Goal: Navigation & Orientation: Find specific page/section

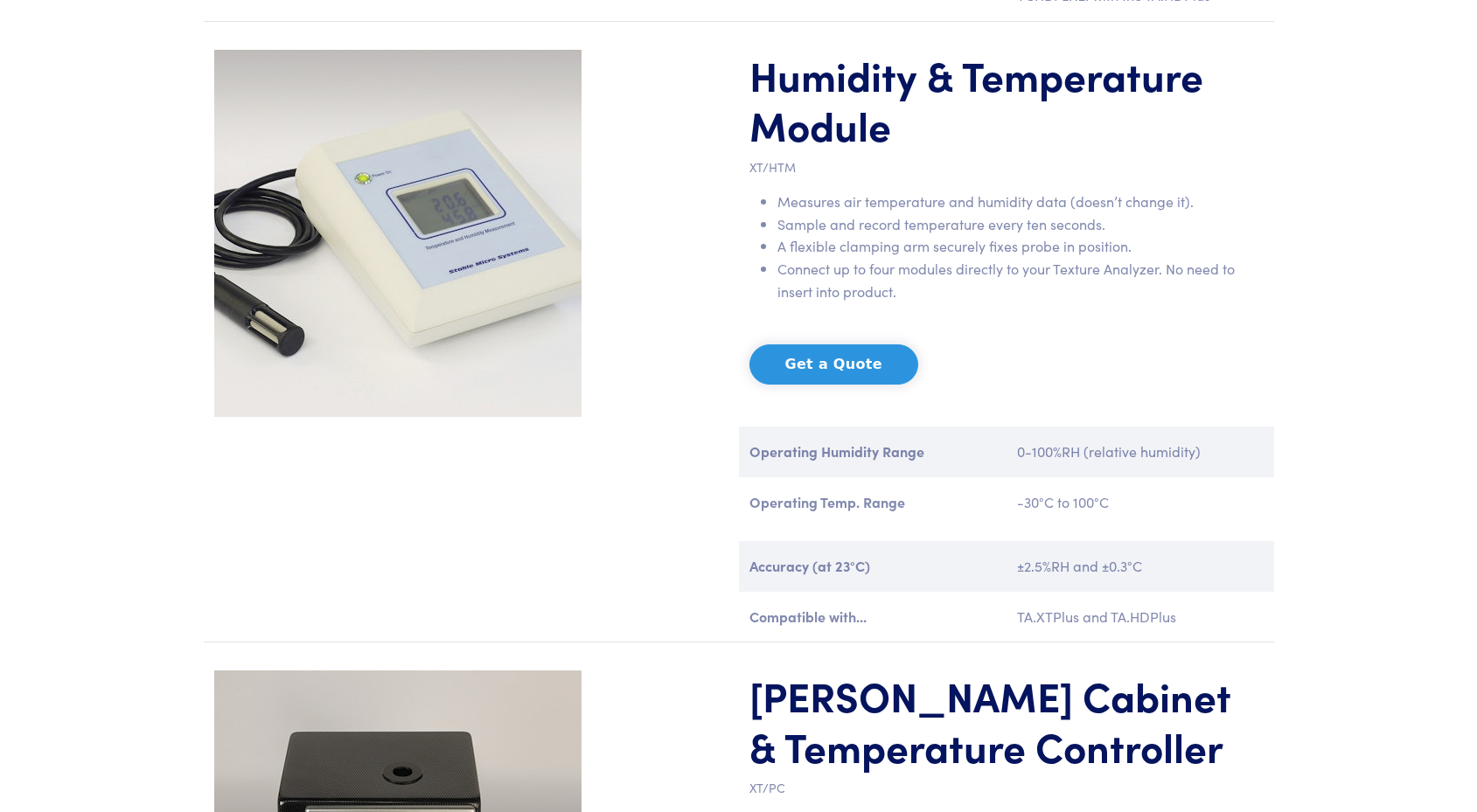
scroll to position [1649, 0]
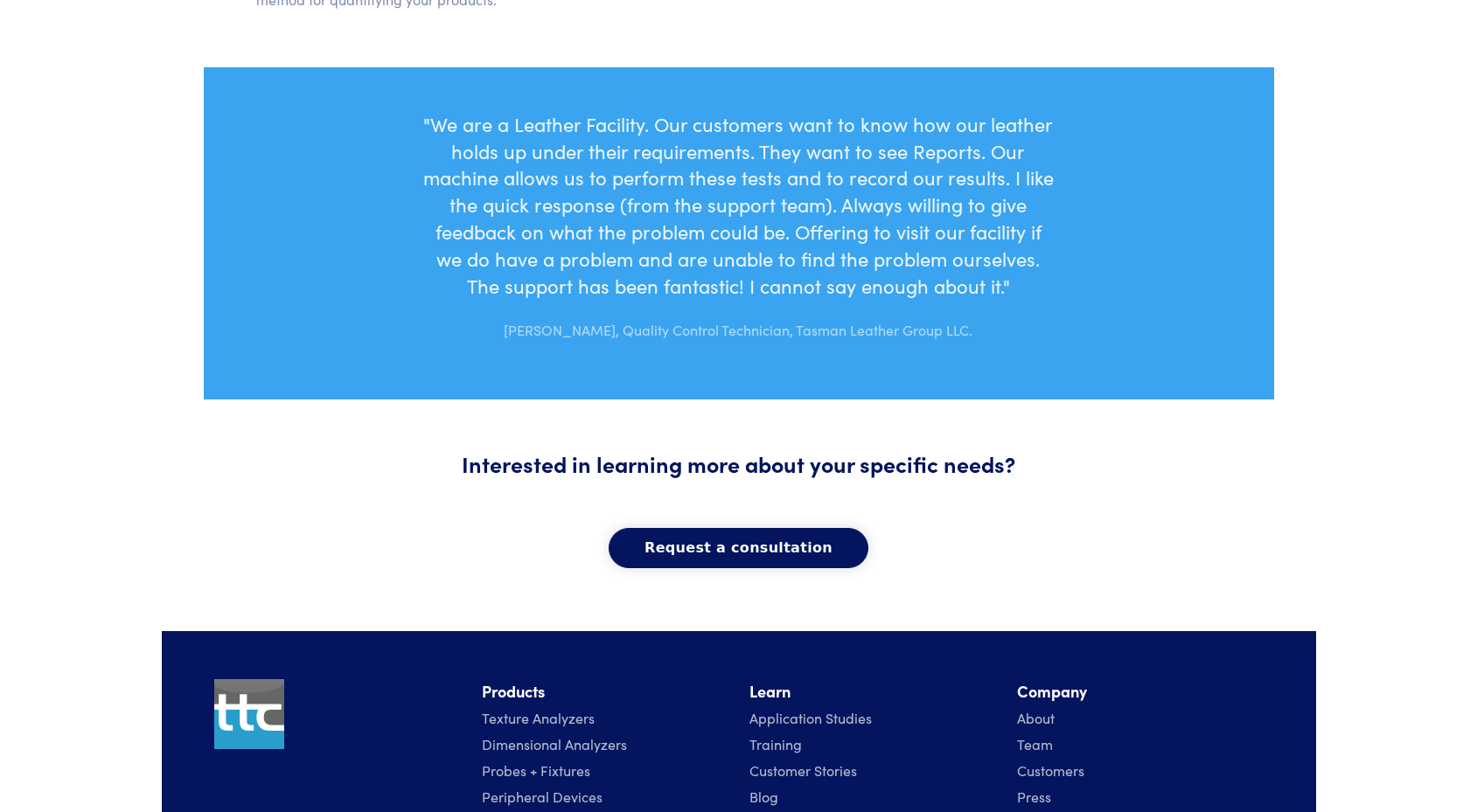
scroll to position [1489, 0]
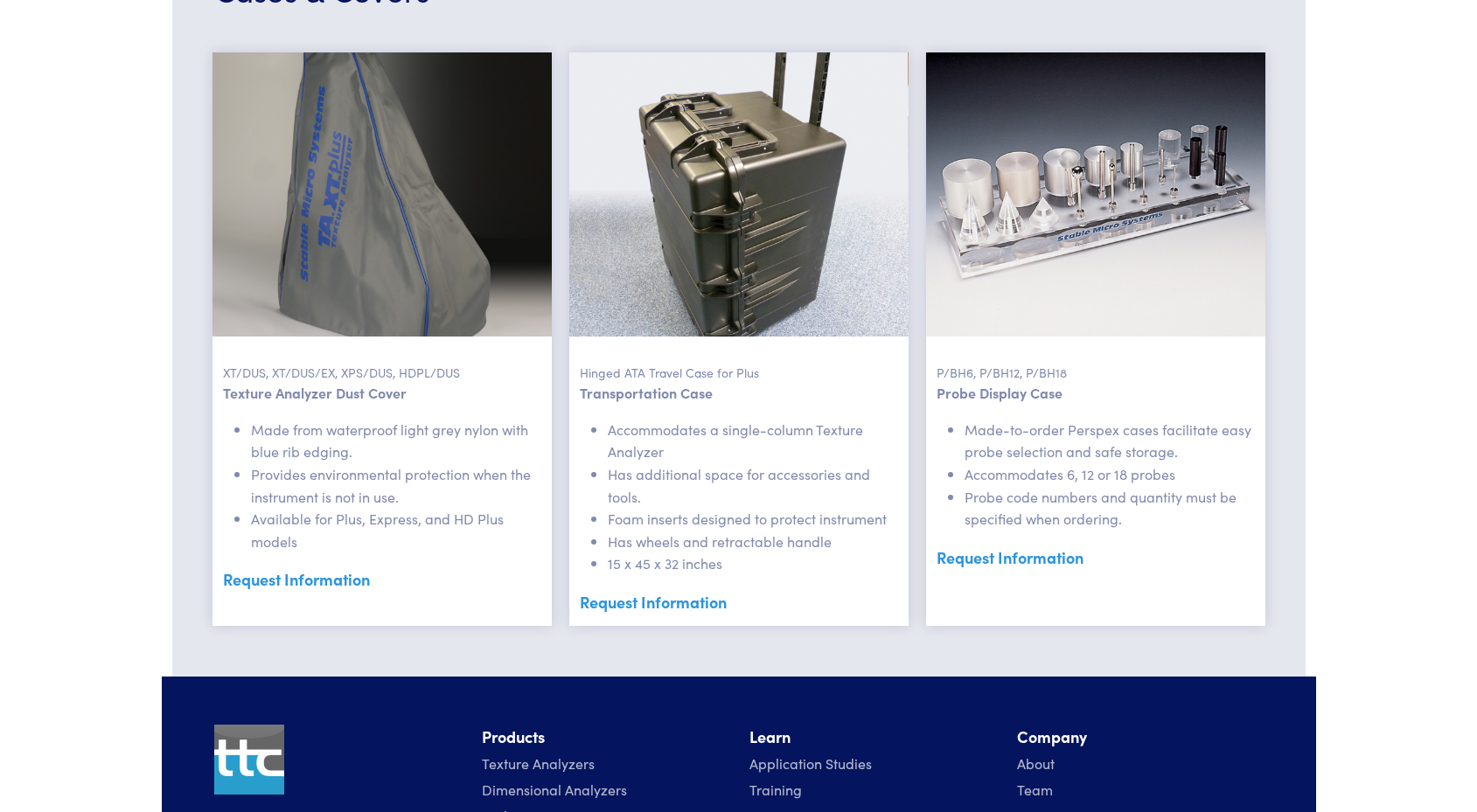
scroll to position [4374, 0]
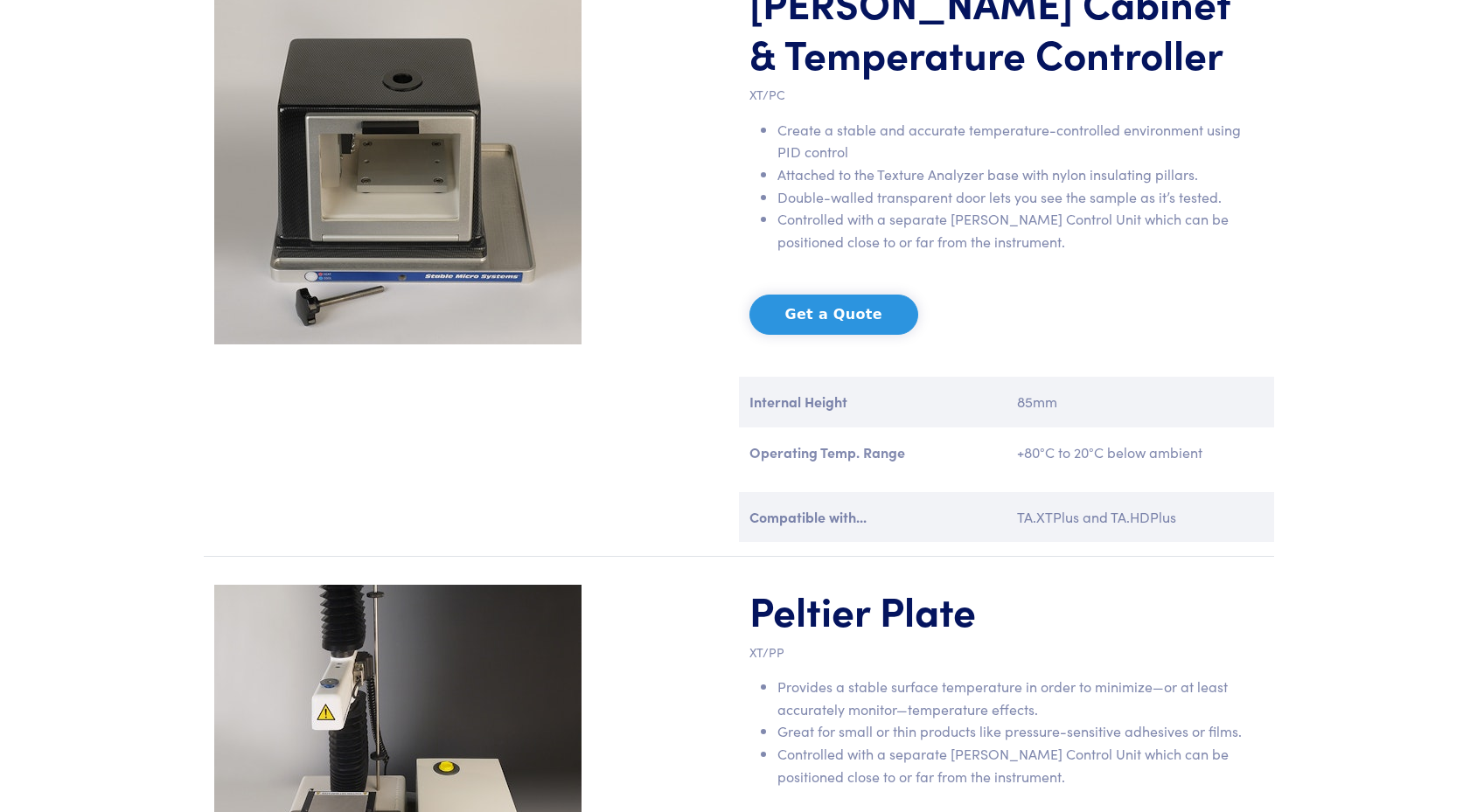
scroll to position [2337, 0]
